Goal: Task Accomplishment & Management: Manage account settings

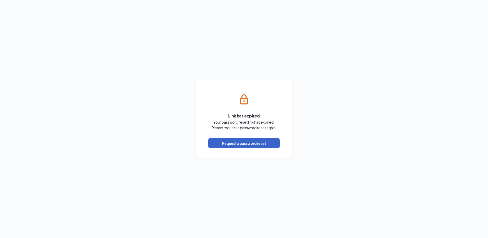
click at [245, 142] on button "Request a password reset" at bounding box center [243, 143] width 71 height 10
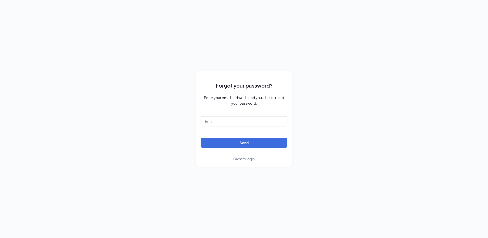
click at [226, 122] on input "text" at bounding box center [244, 121] width 87 height 10
type input "papajohns4433@leiszler.com"
click at [235, 142] on button "Send" at bounding box center [244, 143] width 87 height 10
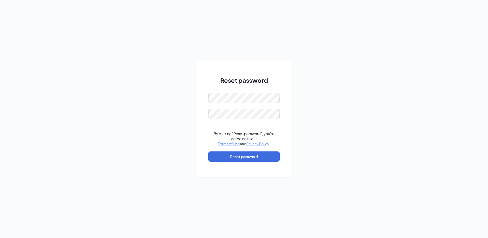
click at [308, 83] on div "Reset password By clicking "Reset password", you're agreeing to our Terms of Us…" at bounding box center [244, 119] width 488 height 238
click at [270, 156] on button "Reset password" at bounding box center [243, 156] width 71 height 10
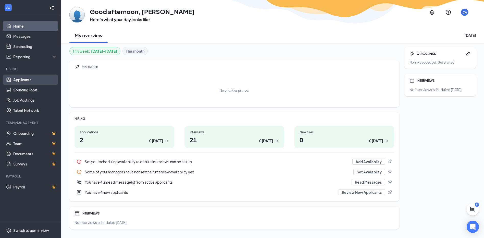
click at [23, 81] on link "Applicants" at bounding box center [35, 80] width 44 height 10
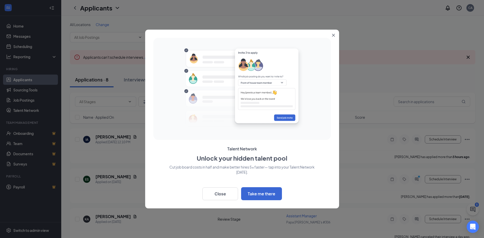
click at [333, 35] on icon "Close" at bounding box center [333, 35] width 3 height 3
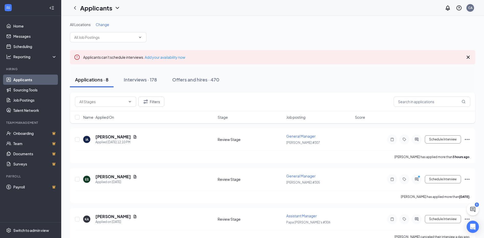
click at [472, 10] on div "CA" at bounding box center [471, 8] width 8 height 8
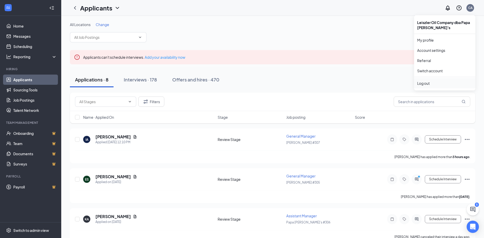
click at [425, 85] on div "Log out" at bounding box center [444, 83] width 55 height 5
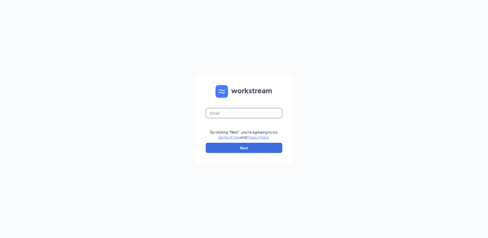
click at [234, 112] on input "text" at bounding box center [244, 113] width 77 height 10
type input "papajohns4433@leiszler.com"
click at [233, 147] on button "Next" at bounding box center [244, 148] width 77 height 10
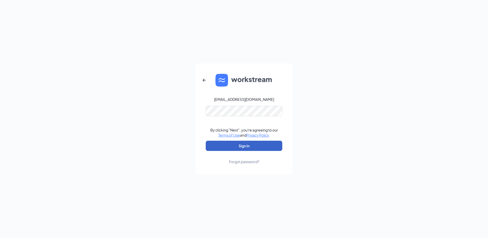
click at [273, 149] on button "Sign In" at bounding box center [244, 146] width 77 height 10
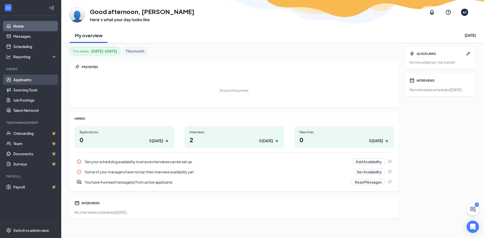
click at [22, 82] on link "Applicants" at bounding box center [35, 80] width 44 height 10
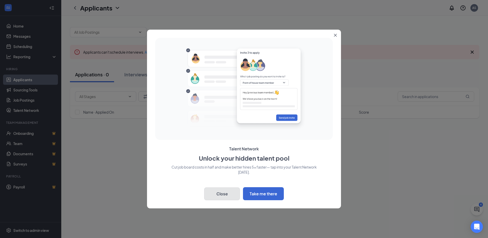
click at [224, 192] on button "Close" at bounding box center [222, 193] width 36 height 13
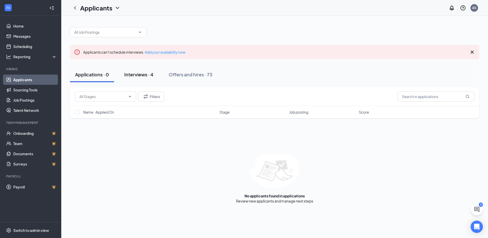
click at [141, 73] on div "Interviews · 4" at bounding box center [138, 74] width 29 height 6
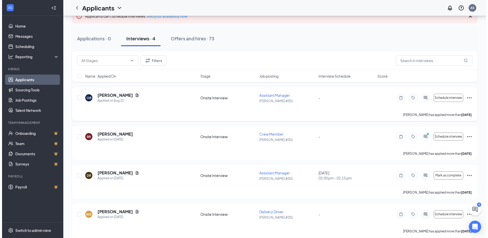
scroll to position [42, 0]
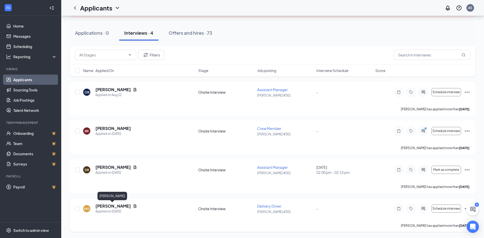
click at [115, 206] on h5 "[PERSON_NAME]" at bounding box center [112, 206] width 35 height 6
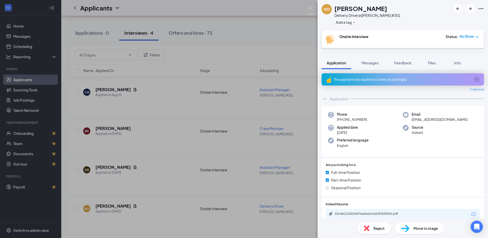
scroll to position [102, 0]
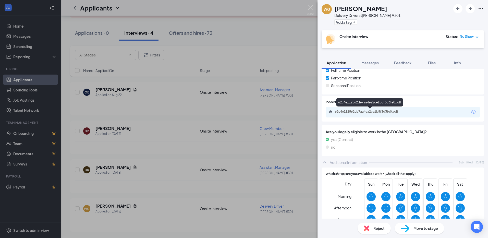
click at [365, 111] on div "62c4e112562de7aa4ea2ce1b5f3d3fe0.pdf" at bounding box center [370, 112] width 71 height 4
click at [373, 227] on span "Reject" at bounding box center [378, 228] width 11 height 6
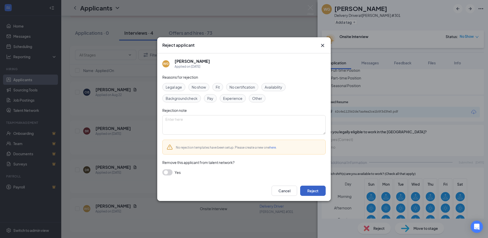
click at [311, 187] on button "Reject" at bounding box center [313, 191] width 26 height 10
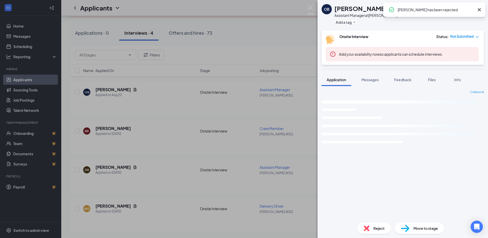
click at [315, 5] on div "OB [PERSON_NAME] Assistant Manager at [PERSON_NAME] #301 Add a tag Onsite Inter…" at bounding box center [244, 119] width 488 height 238
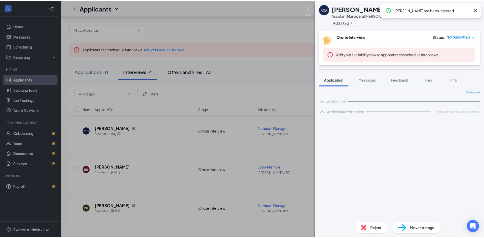
scroll to position [3, 0]
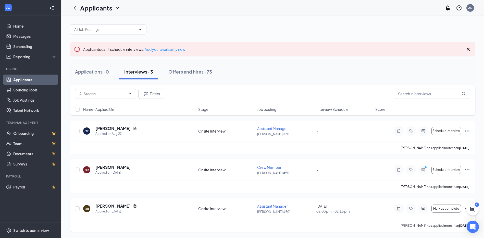
click at [322, 208] on div "[DATE] 02:00 pm - 02:15 pm" at bounding box center [345, 208] width 56 height 10
click at [104, 127] on h5 "[PERSON_NAME]" at bounding box center [112, 129] width 35 height 6
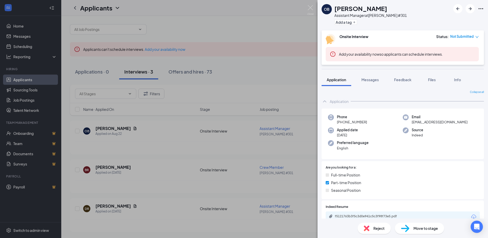
click at [429, 231] on span "Move to stage" at bounding box center [426, 228] width 25 height 6
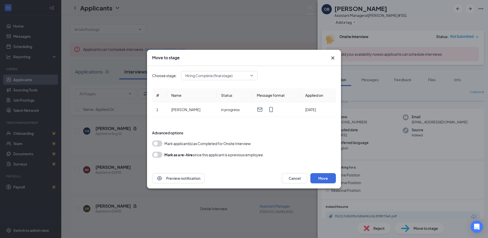
click at [246, 76] on span "Hiring Complete (final stage)" at bounding box center [216, 76] width 63 height 8
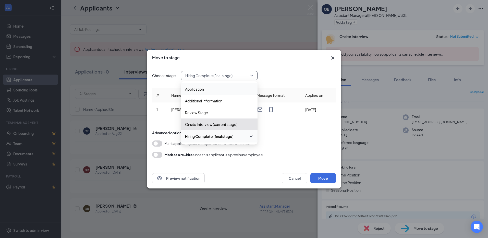
click at [332, 56] on icon "Cross" at bounding box center [333, 58] width 6 height 6
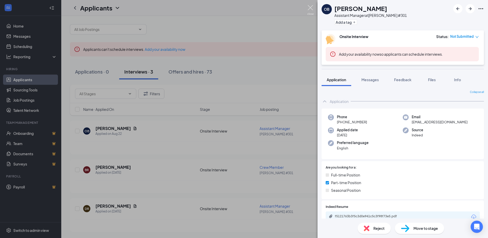
drag, startPoint x: 310, startPoint y: 8, endPoint x: 302, endPoint y: 6, distance: 8.1
click at [309, 8] on img at bounding box center [310, 10] width 6 height 10
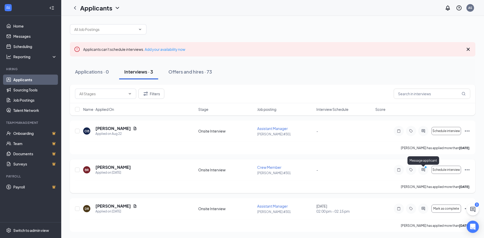
click at [425, 172] on div at bounding box center [423, 170] width 10 height 10
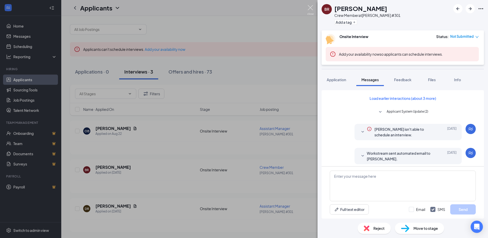
click at [310, 5] on img at bounding box center [310, 10] width 6 height 10
click at [310, 6] on img at bounding box center [310, 10] width 6 height 10
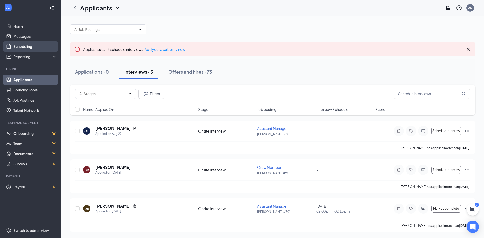
click at [19, 46] on link "Scheduling" at bounding box center [35, 46] width 44 height 10
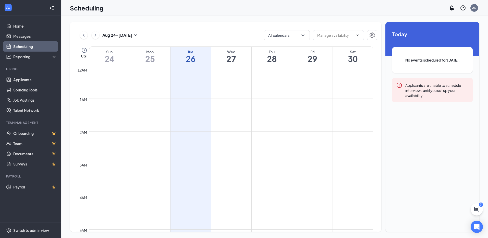
scroll to position [251, 0]
click at [97, 34] on icon "ChevronRight" at bounding box center [95, 35] width 5 height 6
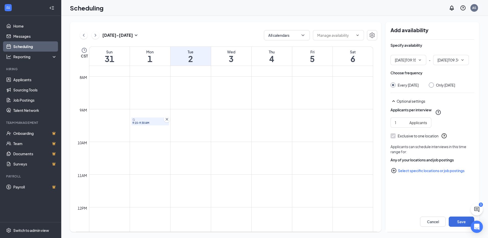
type input "09:15 AM"
type input "09:30 AM"
drag, startPoint x: 137, startPoint y: 130, endPoint x: 136, endPoint y: 126, distance: 4.2
drag, startPoint x: 167, startPoint y: 127, endPoint x: 157, endPoint y: 128, distance: 10.5
click at [166, 127] on icon "Cross" at bounding box center [167, 127] width 3 height 3
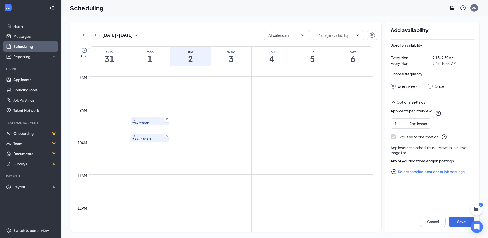
click at [429, 86] on input "Once" at bounding box center [430, 85] width 4 height 4
radio input "true"
radio input "false"
click at [168, 120] on icon "Cross" at bounding box center [166, 119] width 5 height 5
click at [167, 135] on icon "Cross" at bounding box center [166, 135] width 5 height 5
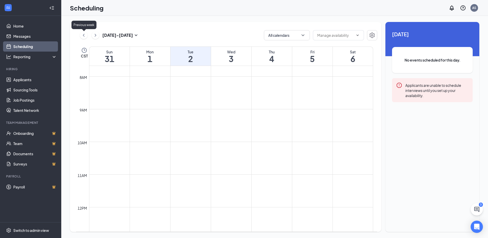
click at [85, 38] on icon "ChevronLeft" at bounding box center [83, 35] width 5 height 6
